Goal: Task Accomplishment & Management: Manage account settings

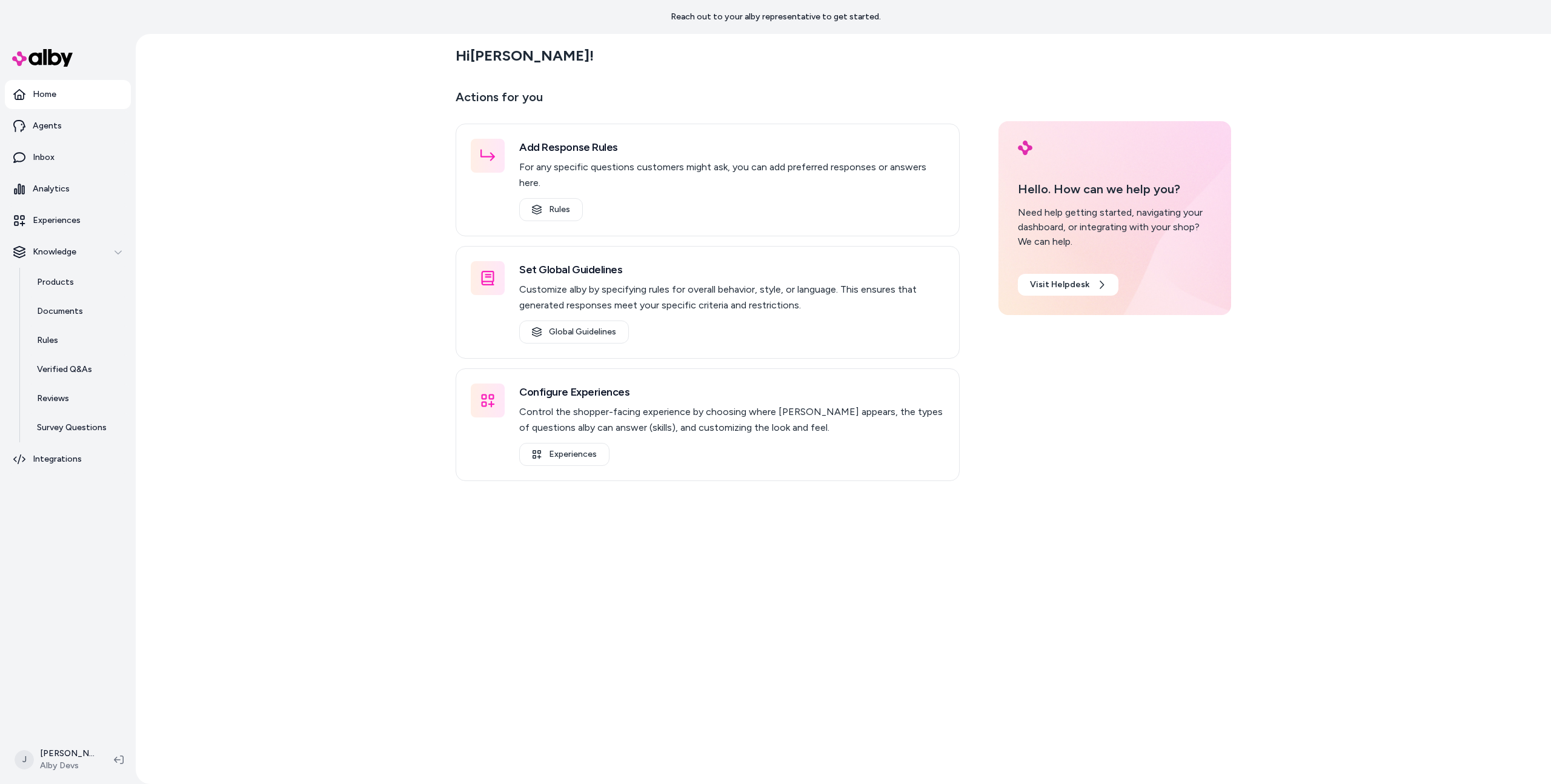
click at [219, 326] on div "Hi Jason ! Actions for you Add Response Rules For any specific questions custom…" at bounding box center [844, 409] width 1416 height 750
click at [52, 750] on html "Reach out to your alby representative to get started. Home Agents Inbox Analyti…" at bounding box center [775, 392] width 1551 height 784
click at [43, 623] on link "Settings" at bounding box center [107, 622] width 191 height 29
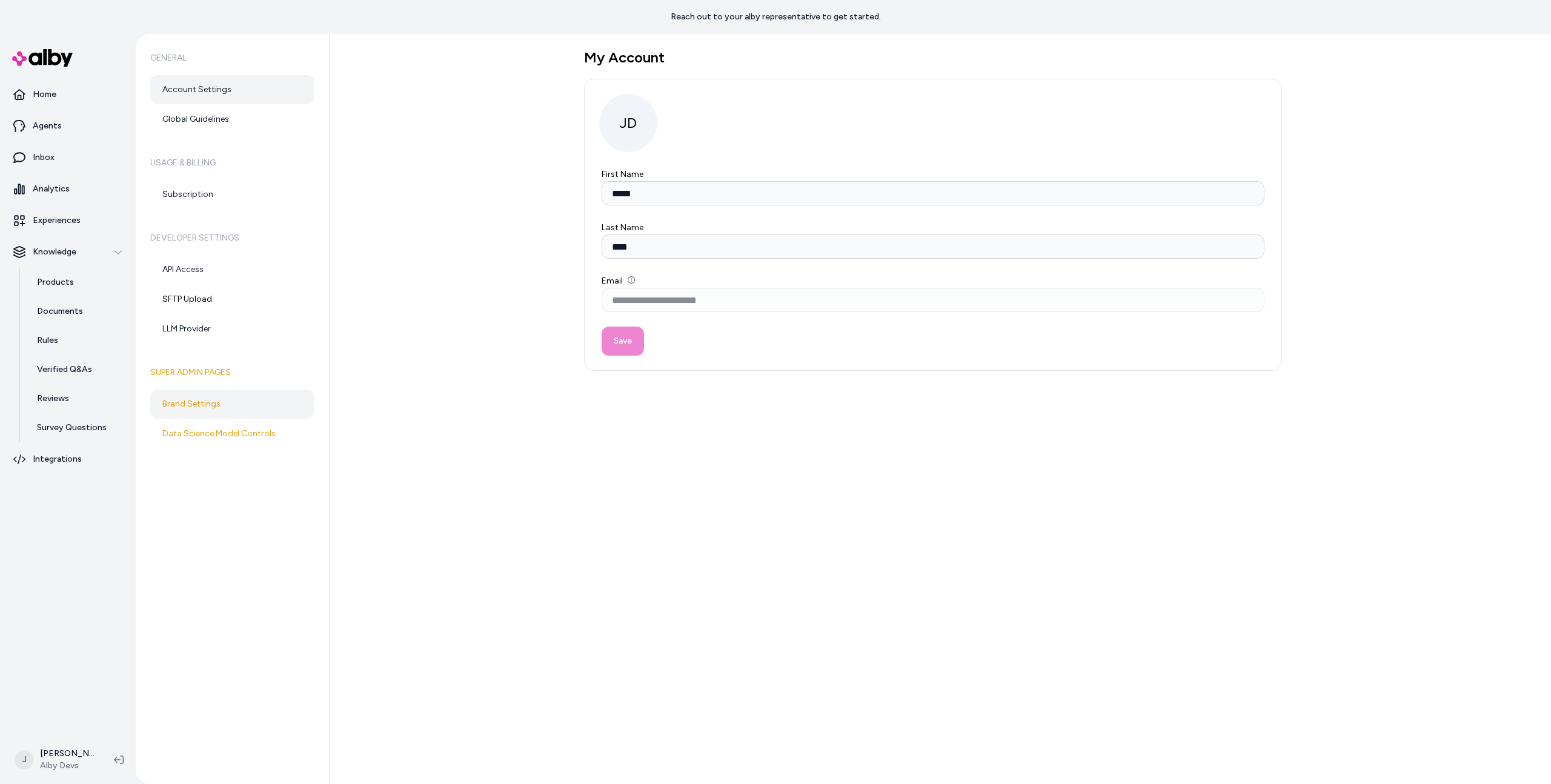
click at [235, 411] on link "Brand Settings" at bounding box center [232, 404] width 164 height 29
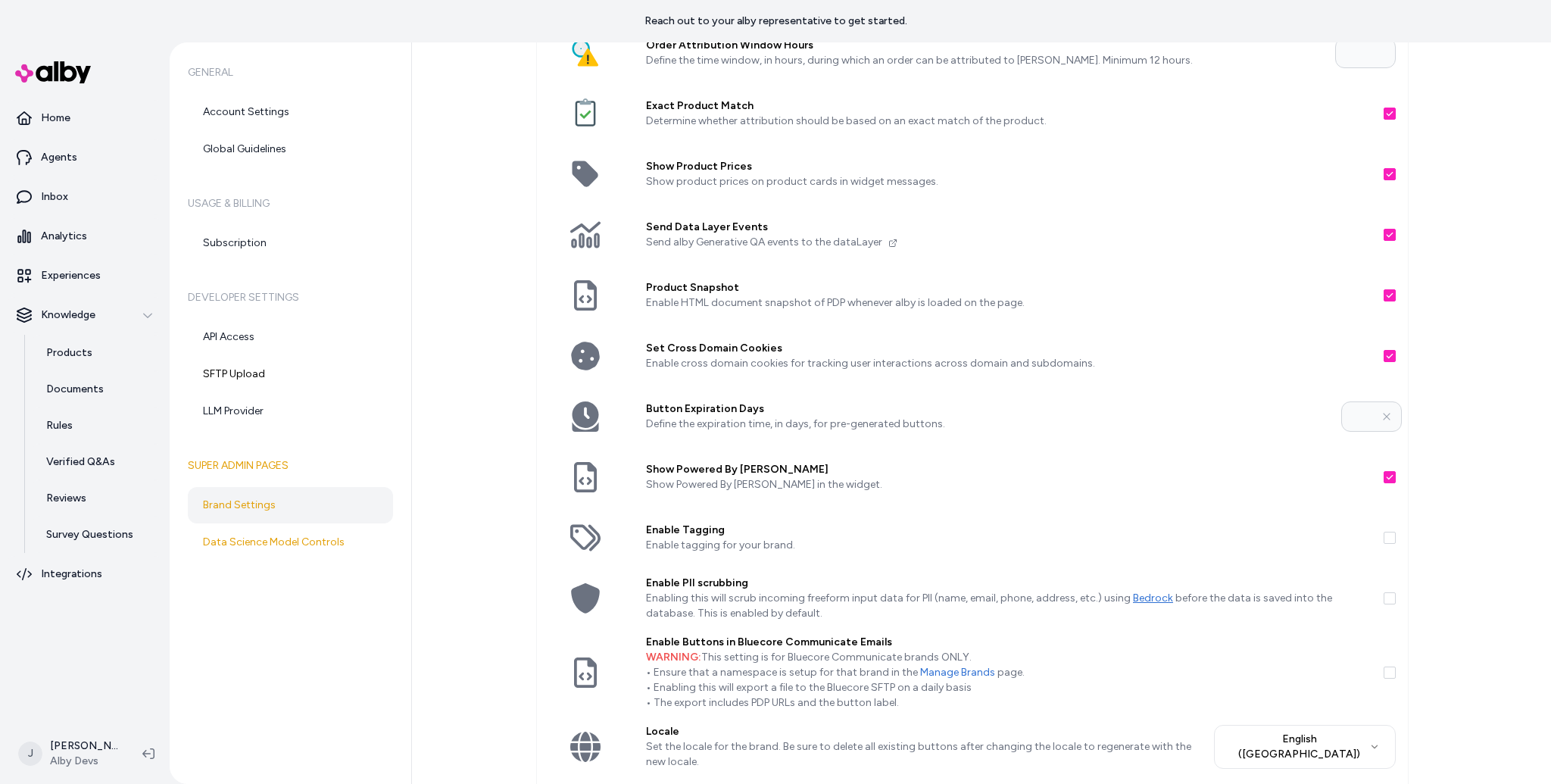
scroll to position [76, 0]
click at [152, 748] on icon at bounding box center [148, 754] width 12 height 12
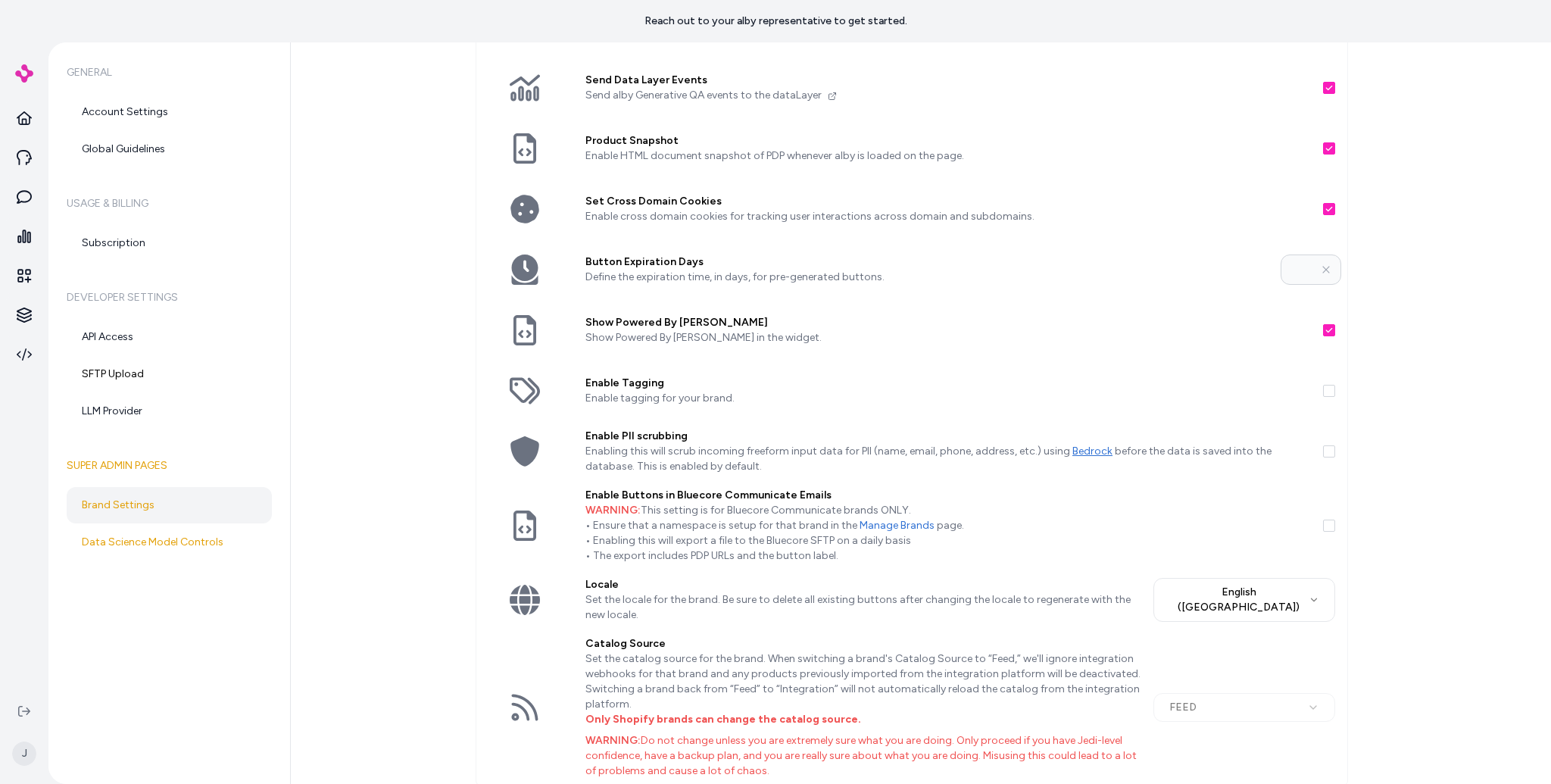
scroll to position [273, 0]
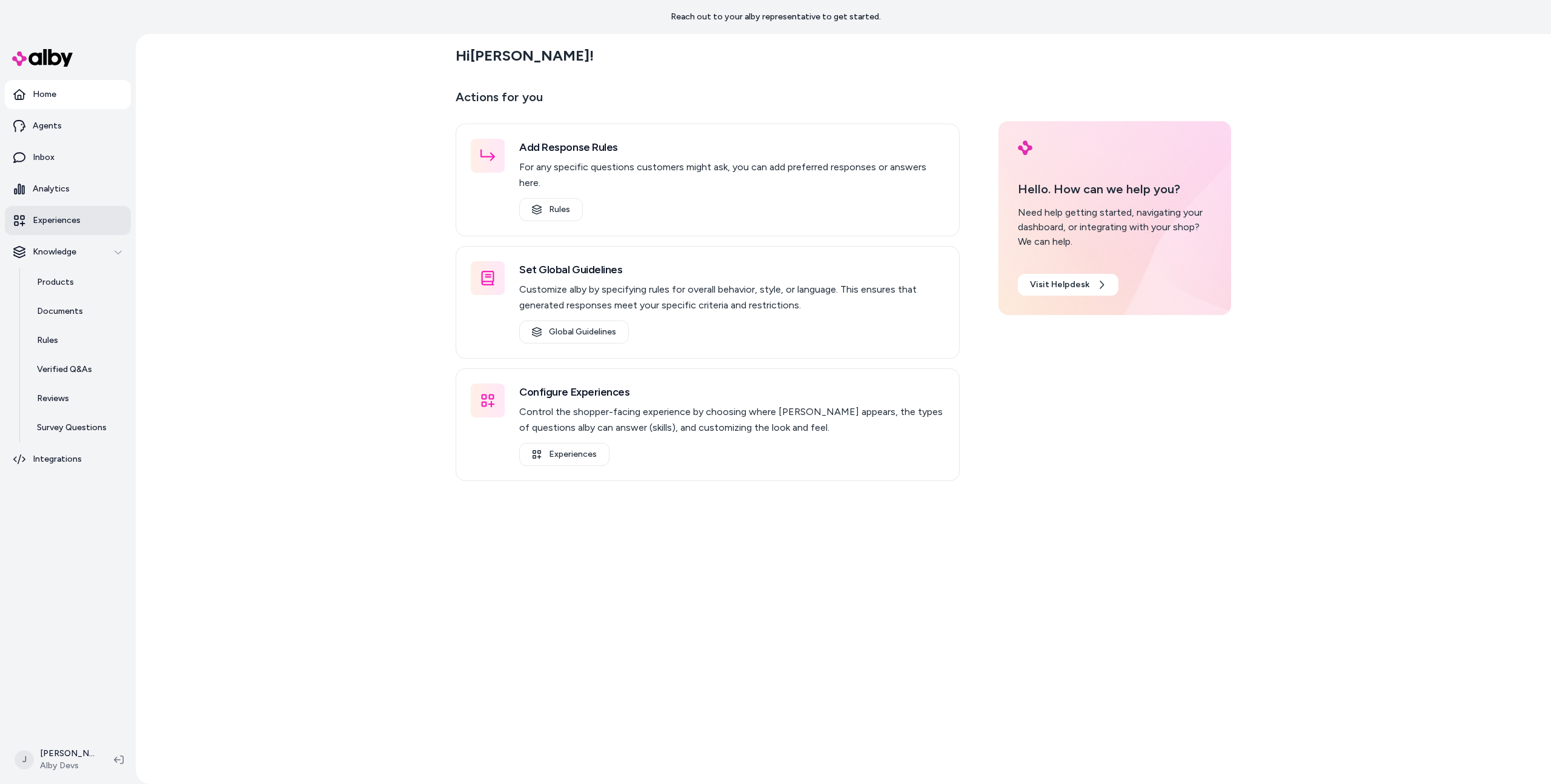
drag, startPoint x: 277, startPoint y: 182, endPoint x: 103, endPoint y: 223, distance: 178.8
click at [278, 182] on div "Hi [PERSON_NAME] ! Actions for you Add Response Rules For any specific question…" at bounding box center [844, 409] width 1416 height 750
click at [74, 154] on link "Inbox" at bounding box center [68, 157] width 126 height 29
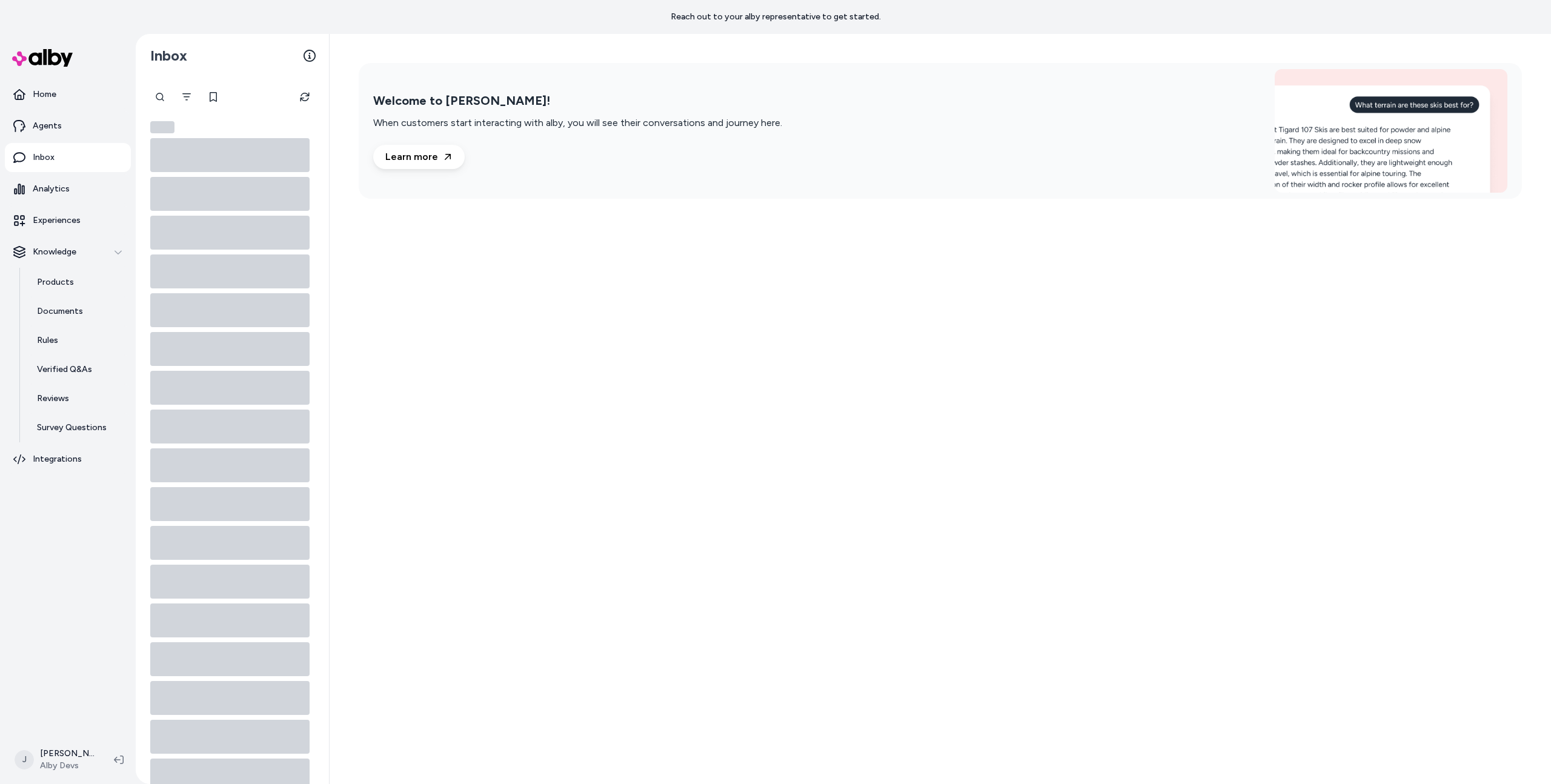
click at [449, 314] on div "Welcome to alby! When customers start interacting with alby, you will see their…" at bounding box center [940, 409] width 1222 height 750
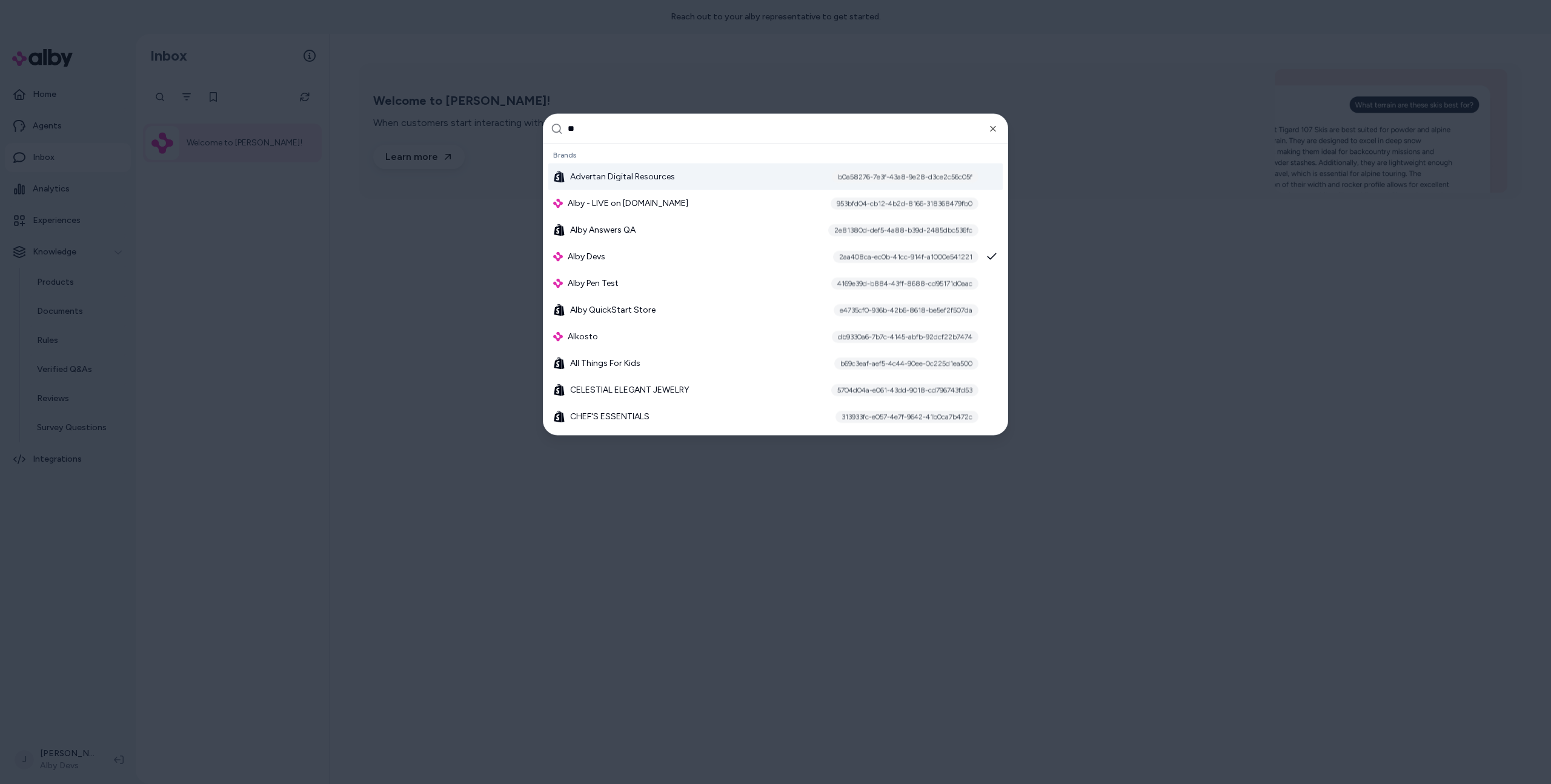
type input "***"
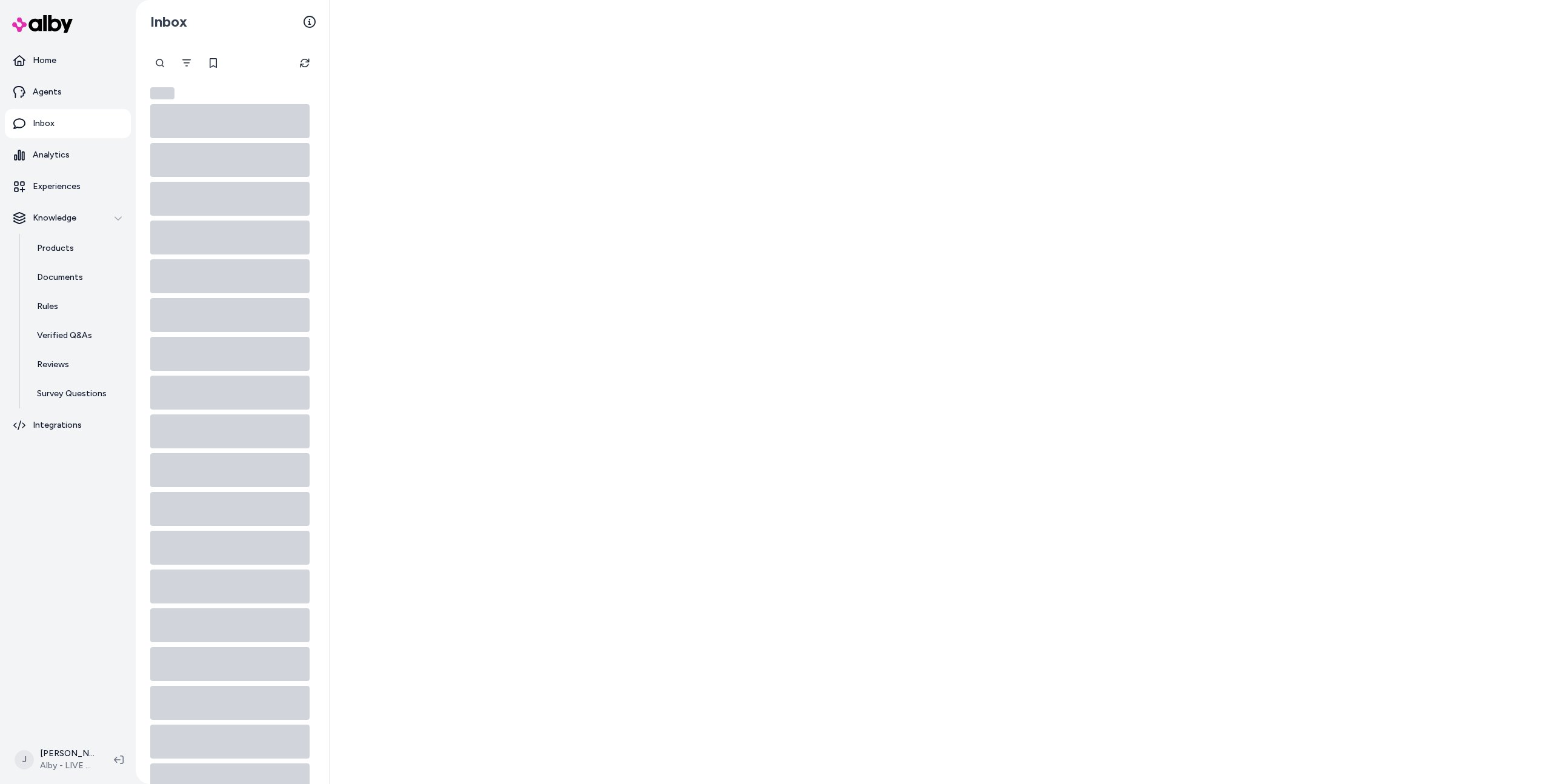
click at [410, 120] on div at bounding box center [940, 392] width 1222 height 784
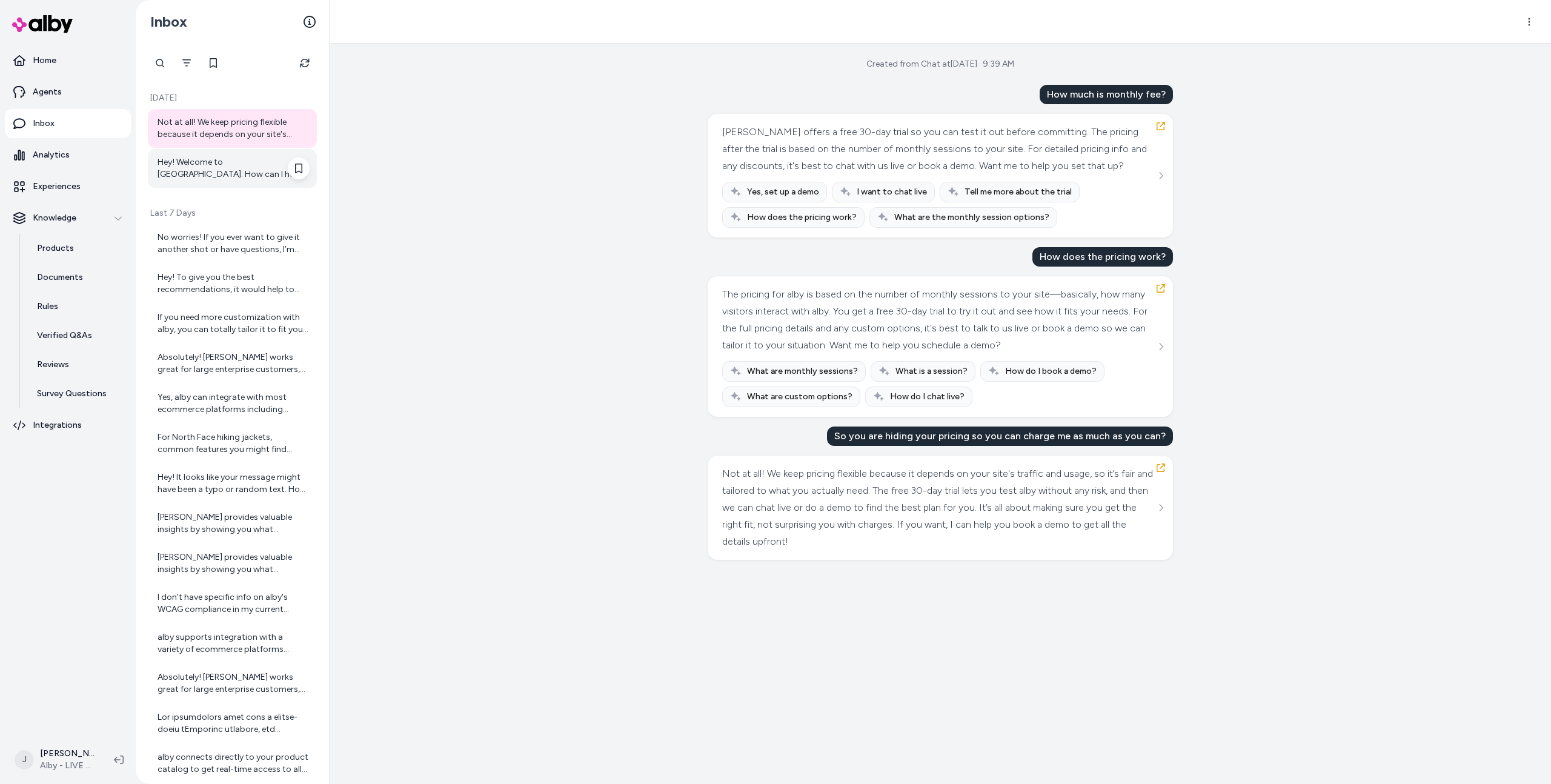
click at [210, 164] on div "Hey! Welcome to [GEOGRAPHIC_DATA]. How can I help you with your shopping [DATE]?" at bounding box center [233, 168] width 152 height 24
click at [214, 236] on div "No worries! If you ever want to give it another shot or have questions, I’m her…" at bounding box center [233, 243] width 152 height 24
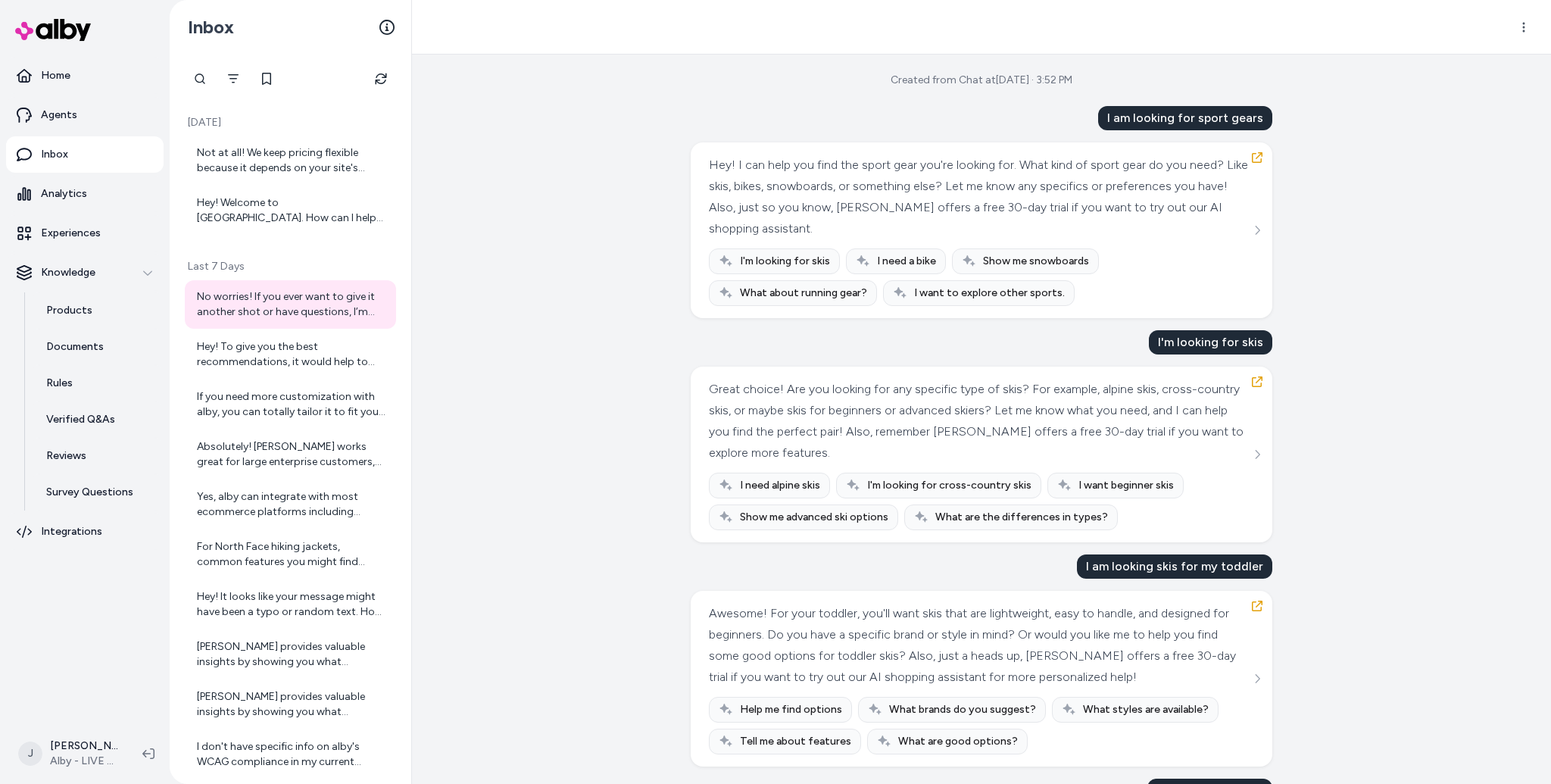
click at [483, 303] on div "Created from Chat at [DATE] · 3:52 PM I am looking for sport gears Hey! I can h…" at bounding box center [981, 419] width 1139 height 729
